Goal: Task Accomplishment & Management: Complete application form

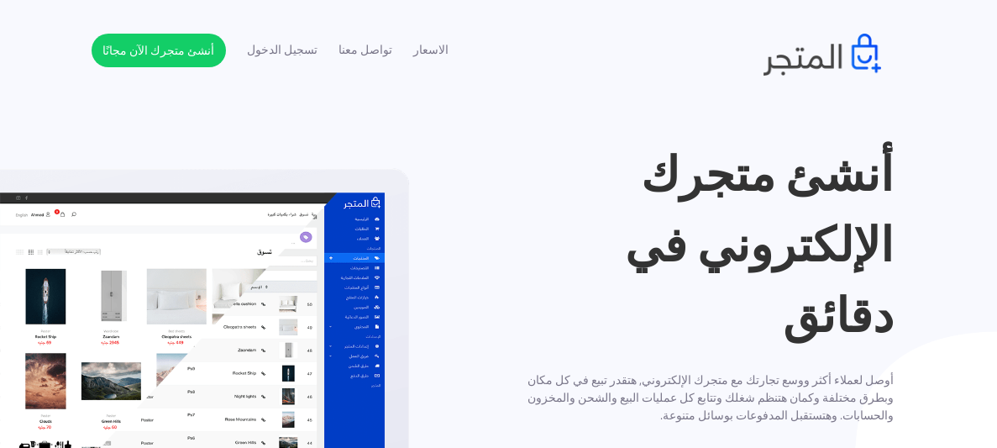
click at [790, 202] on h1 "أنشئ متجرك الإلكتروني في دقائق" at bounding box center [702, 245] width 382 height 212
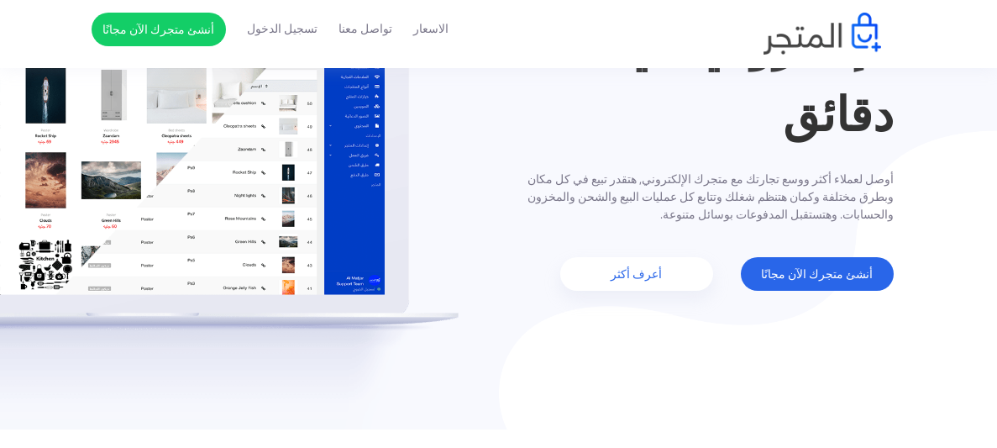
scroll to position [234, 0]
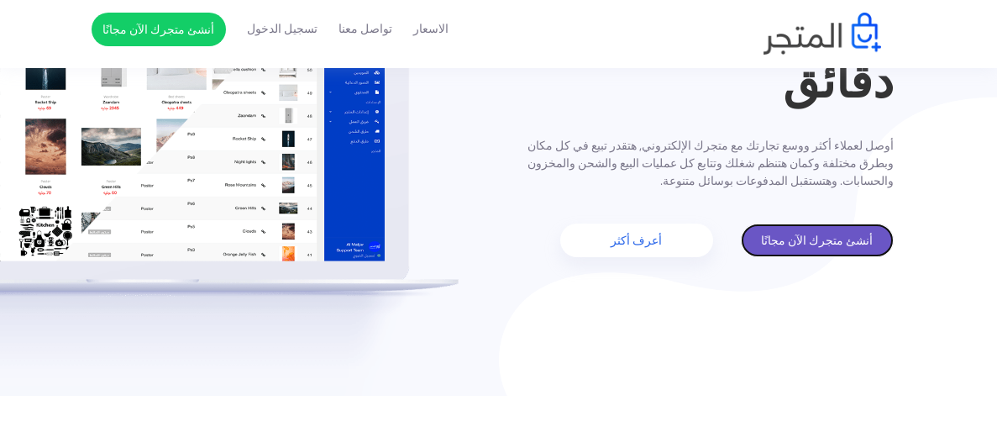
click at [790, 249] on link "أنشئ متجرك الآن مجانًا" at bounding box center [817, 240] width 153 height 34
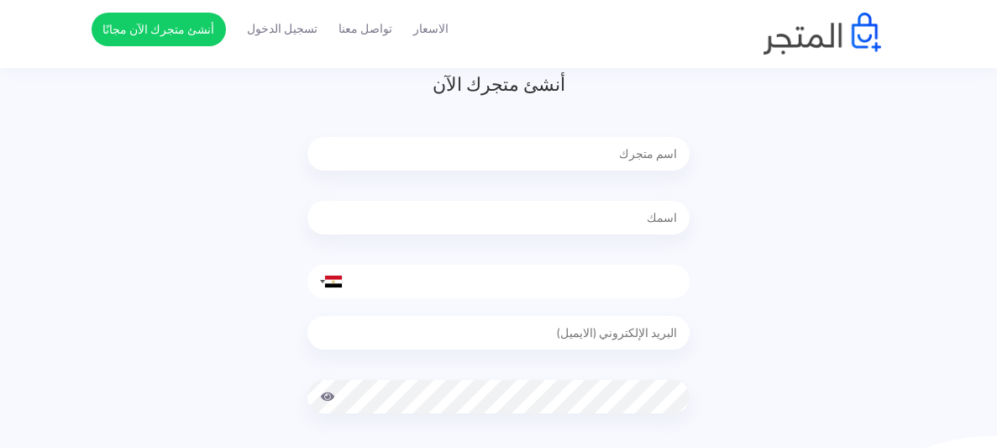
scroll to position [201, 0]
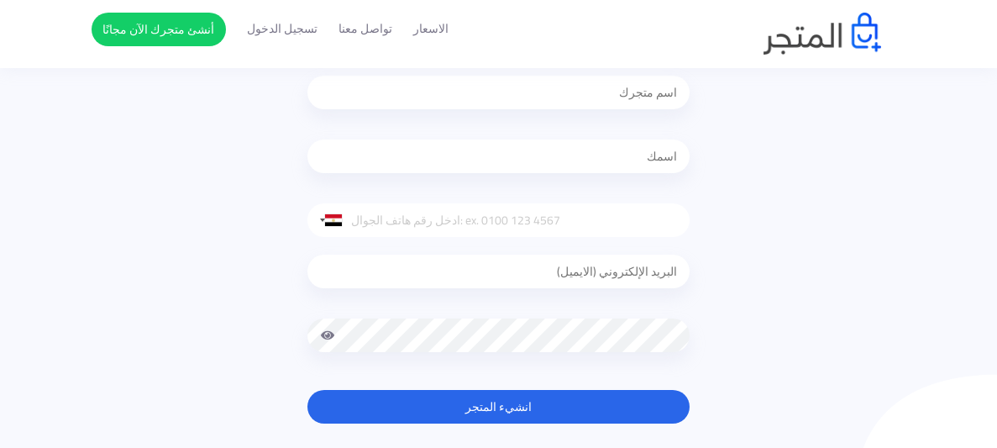
click at [609, 98] on input "text" at bounding box center [498, 93] width 382 height 34
type input "DOMINZO SHOP"
click at [296, 187] on div "أنشئ متجرك الآن DOMINZO SHOP United States +1 United Kingdom +44 Afghanistan (‫…" at bounding box center [498, 235] width 407 height 453
click at [332, 224] on div at bounding box center [333, 220] width 17 height 12
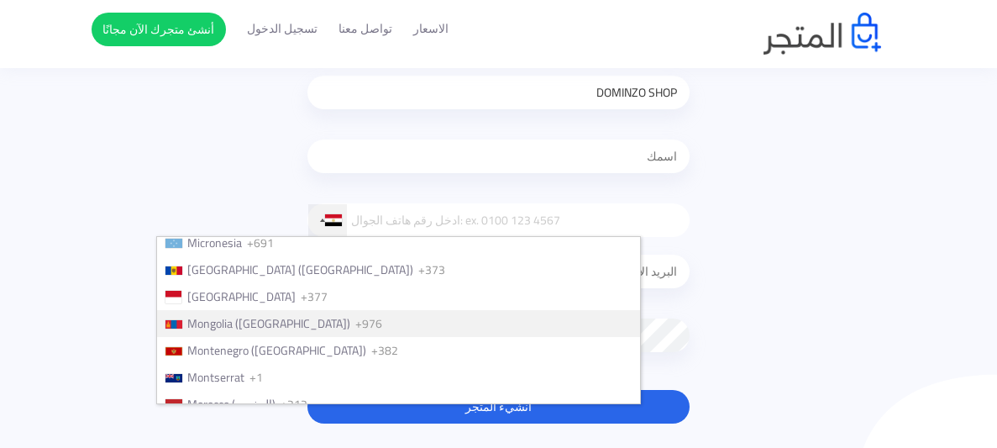
scroll to position [3822, 0]
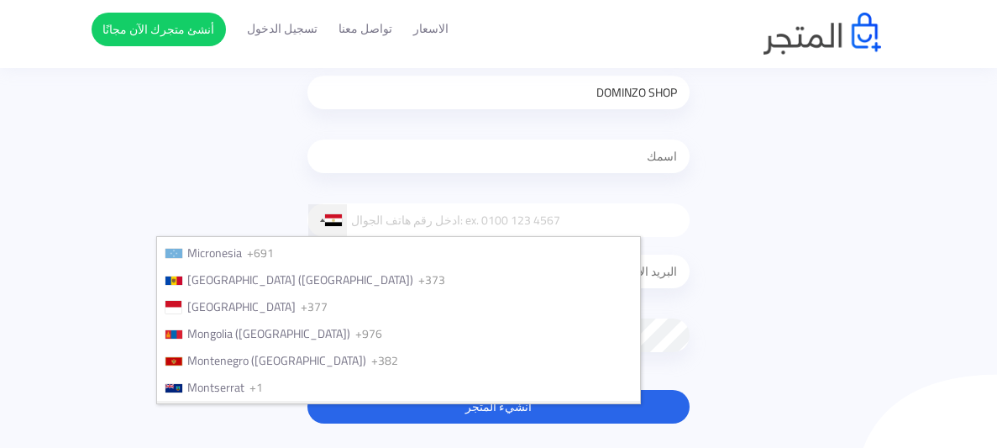
click at [275, 403] on span "Morocco (‫المغرب‬‎)" at bounding box center [231, 414] width 88 height 22
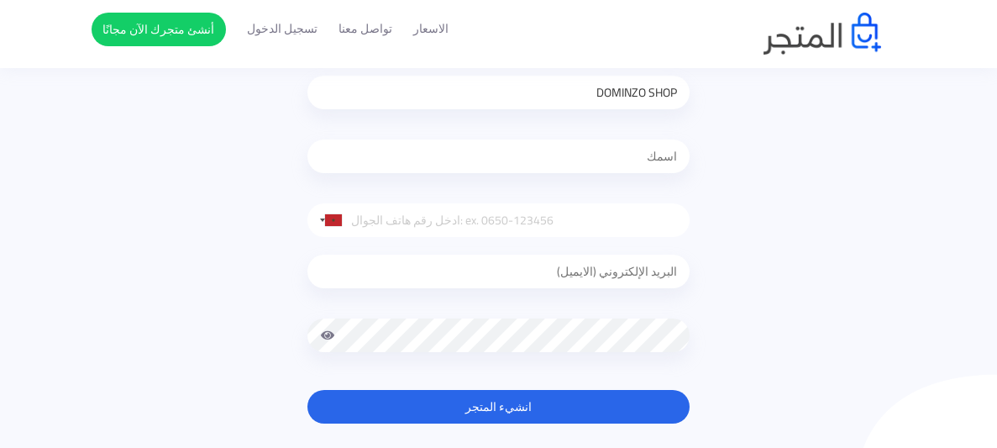
click at [709, 133] on div "أنشئ متجرك الآن DOMINZO SHOP United States +1 United Kingdom +44 Afghanistan (‫…" at bounding box center [499, 235] width 814 height 453
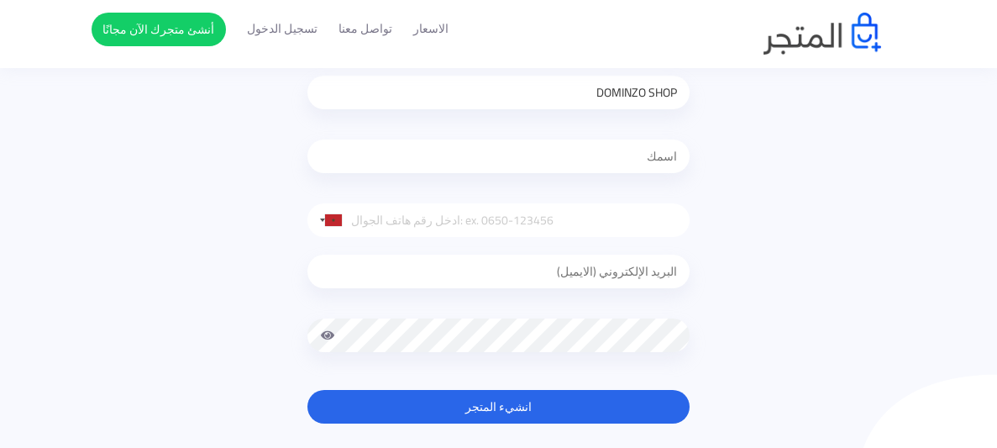
click at [709, 133] on div "أنشئ متجرك الآن DOMINZO SHOP United States +1 United Kingdom +44 Afghanistan (‫…" at bounding box center [499, 235] width 814 height 453
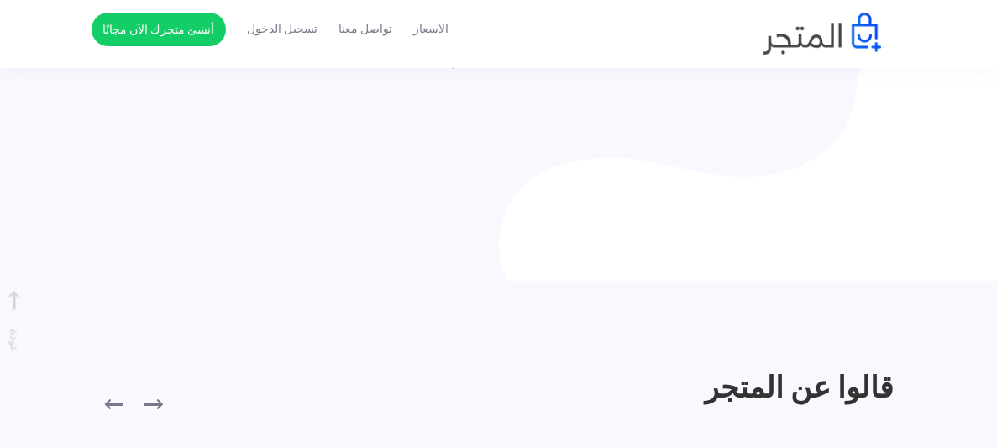
scroll to position [69, 0]
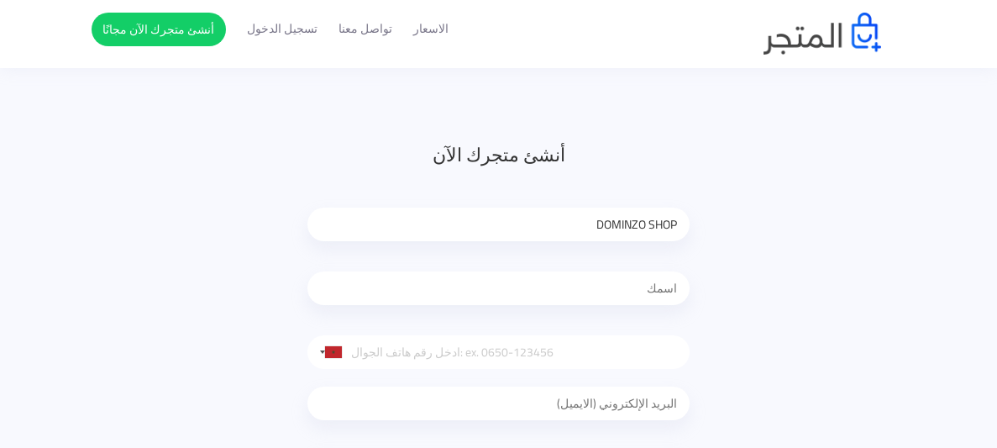
click at [495, 366] on input "tel" at bounding box center [498, 352] width 382 height 34
type input "0684901462"
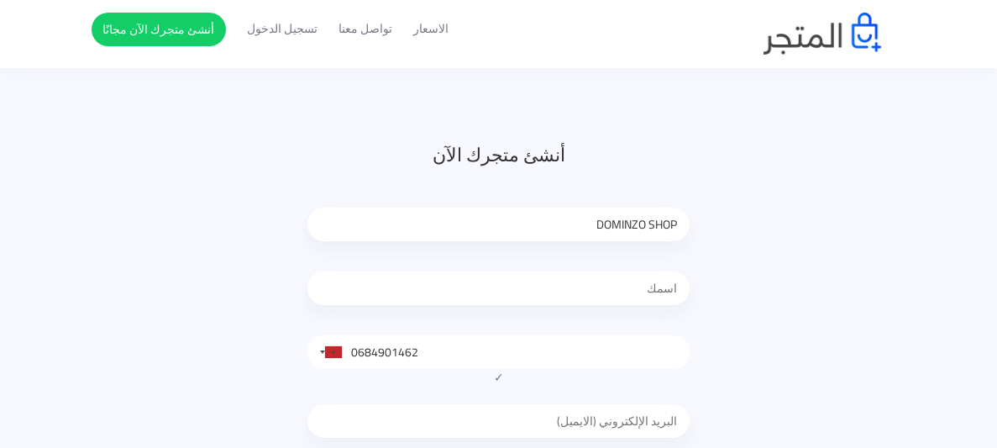
click at [599, 413] on input "email" at bounding box center [498, 421] width 382 height 34
type input "[PERSON_NAME][EMAIL_ADDRESS][DOMAIN_NAME]"
click at [633, 301] on input "text" at bounding box center [498, 288] width 382 height 34
type input "[PERSON_NAME]"
click at [870, 297] on div "أنشئ متجرك الآن DOMINZO SHOP adam United States +1 United Kingdom +44 Afghanist…" at bounding box center [499, 376] width 814 height 470
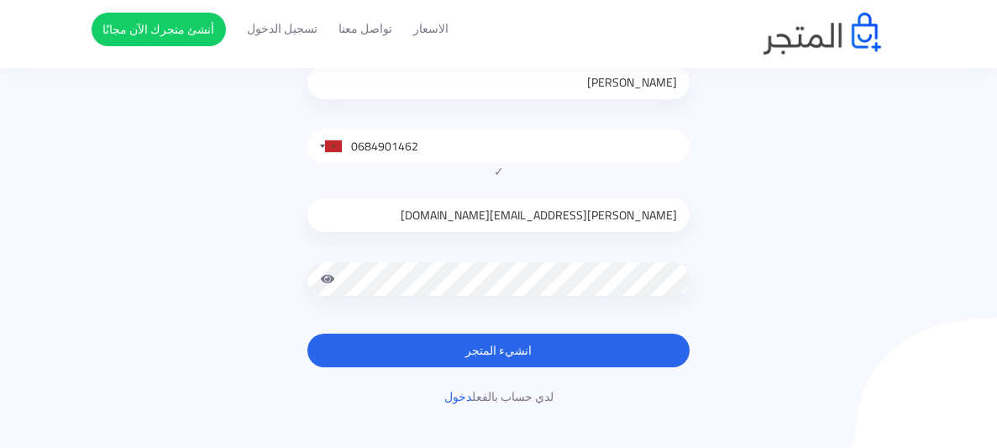
scroll to position [270, 0]
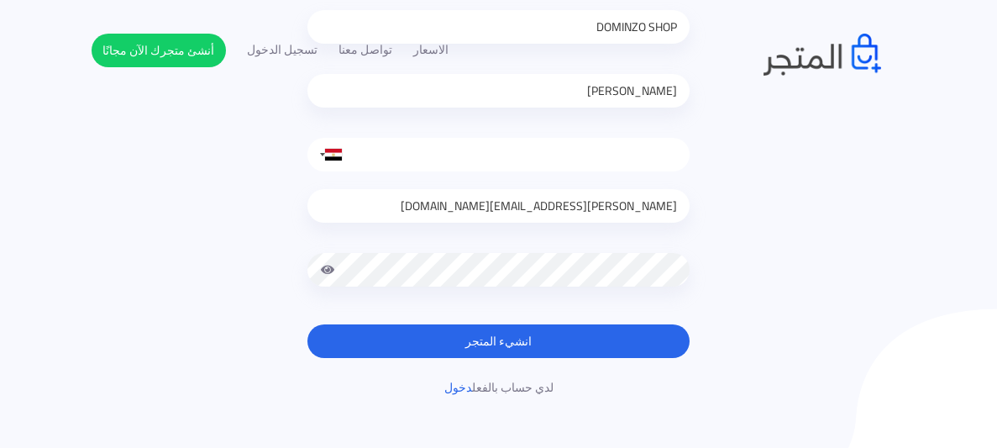
scroll to position [270, 0]
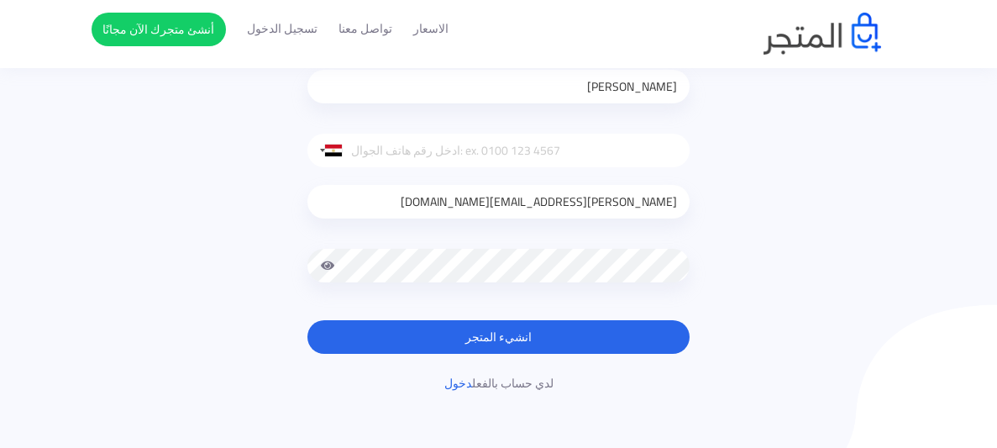
scroll to position [270, 0]
